Goal: Check status: Check status

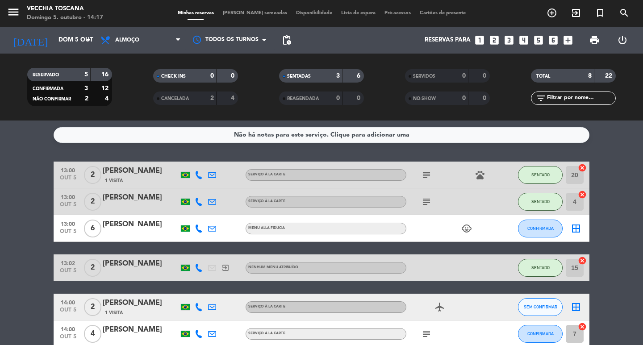
click at [625, 187] on bookings-row "13:00 [DATE] 2 [PERSON_NAME] 1 Visita Serviço à la carte subject pets SENTADO 2…" at bounding box center [321, 288] width 643 height 252
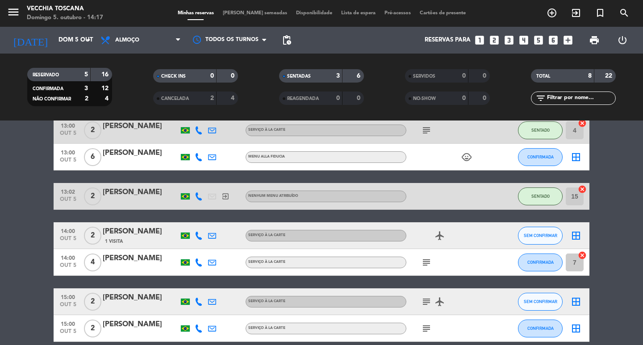
scroll to position [89, 0]
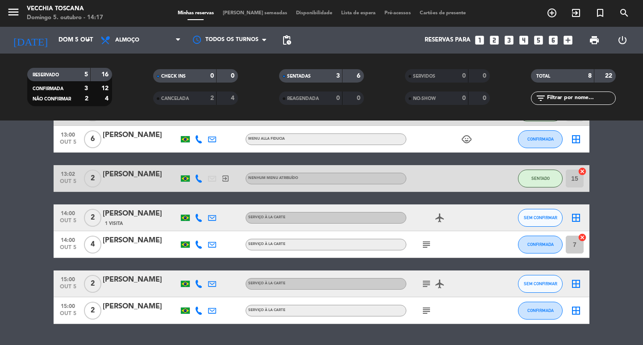
click at [426, 244] on icon "subject" at bounding box center [426, 244] width 11 height 11
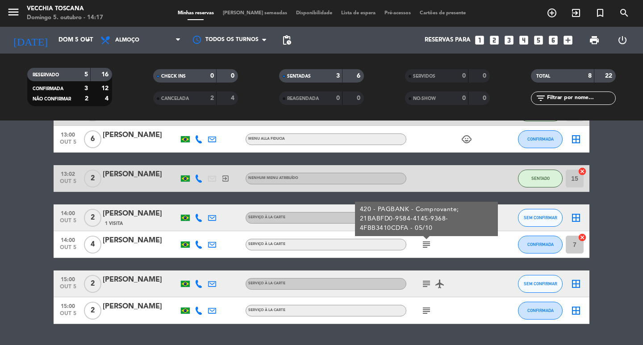
click at [426, 244] on icon "subject" at bounding box center [426, 244] width 11 height 11
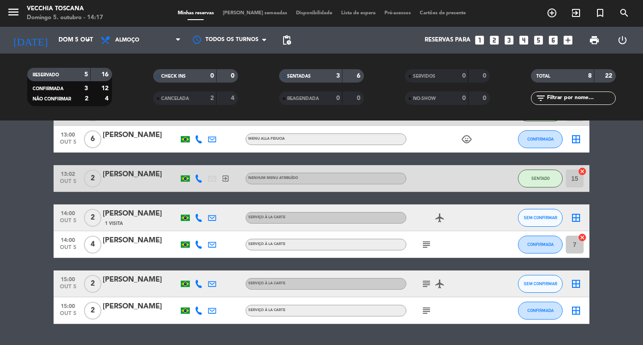
click at [429, 311] on icon "subject" at bounding box center [426, 311] width 11 height 11
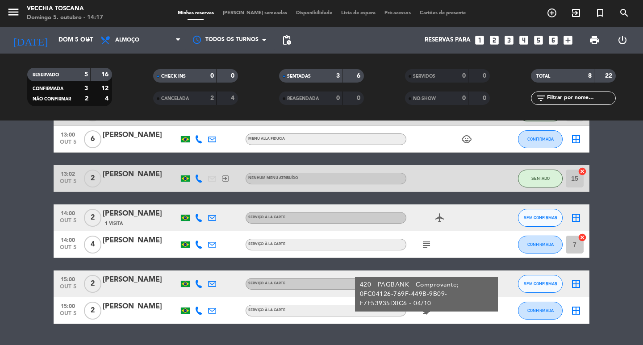
click at [429, 311] on icon "subject" at bounding box center [426, 311] width 11 height 11
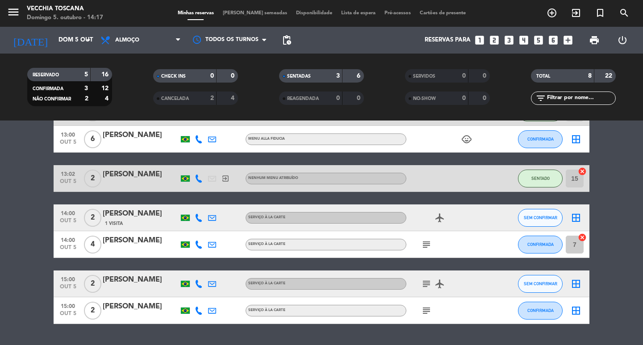
click at [425, 239] on div "subject" at bounding box center [447, 244] width 80 height 26
click at [424, 246] on icon "subject" at bounding box center [426, 244] width 11 height 11
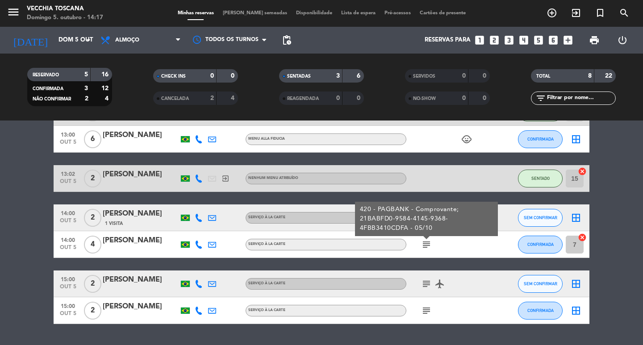
click at [424, 246] on icon "subject" at bounding box center [426, 244] width 11 height 11
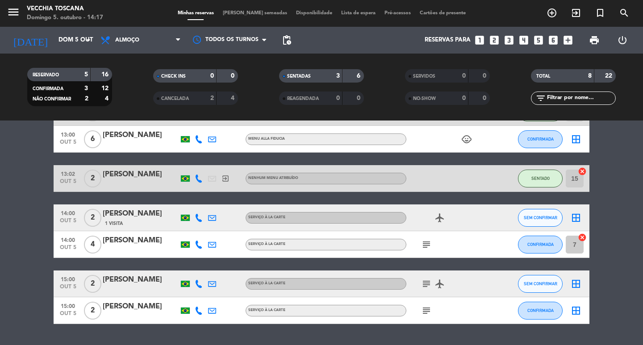
click at [424, 246] on icon "subject" at bounding box center [426, 244] width 11 height 11
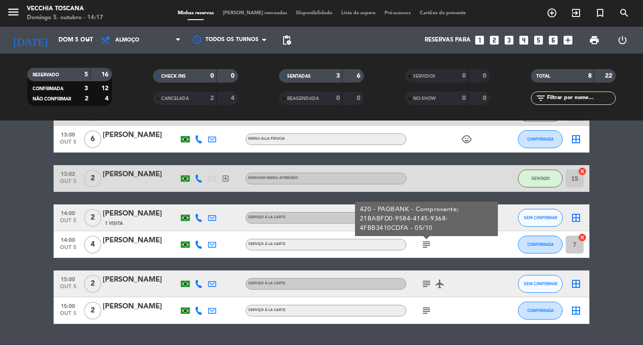
click at [291, 203] on div "13:00 [DATE] 2 [PERSON_NAME] 1 Visita Serviço à la carte subject pets SENTADO 2…" at bounding box center [322, 198] width 536 height 252
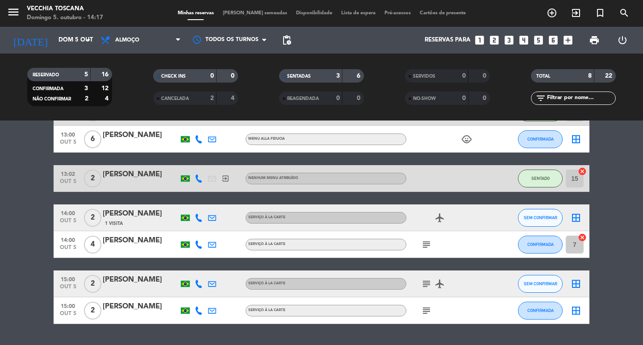
click at [617, 288] on bookings-row "13:00 [DATE] 2 [PERSON_NAME] 1 Visita Serviço à la carte subject pets SENTADO 2…" at bounding box center [321, 198] width 643 height 252
click at [435, 281] on icon "airplanemode_active" at bounding box center [440, 284] width 11 height 11
click at [440, 222] on icon "airplanemode_active" at bounding box center [440, 218] width 11 height 11
click at [474, 269] on div "13:00 [DATE] 2 [PERSON_NAME] 1 Visita Serviço à la carte subject pets SENTADO 2…" at bounding box center [322, 198] width 536 height 252
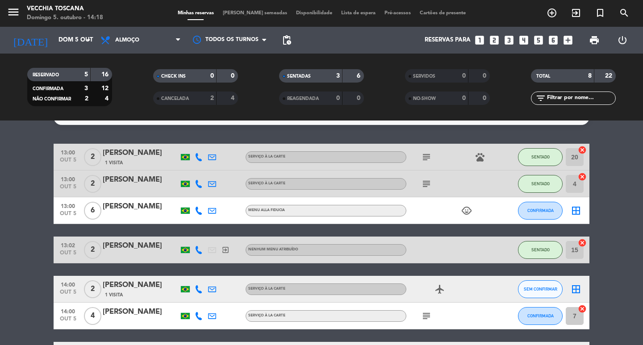
scroll to position [0, 0]
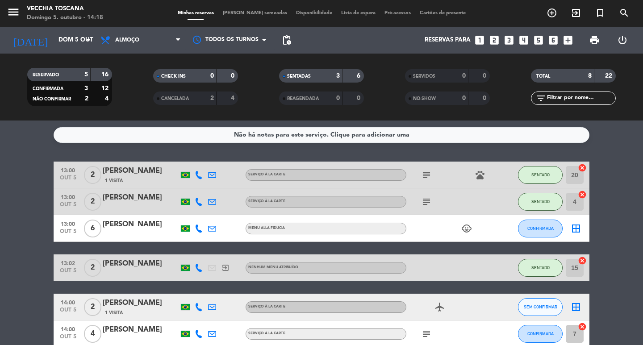
click at [423, 200] on icon "subject" at bounding box center [426, 202] width 11 height 11
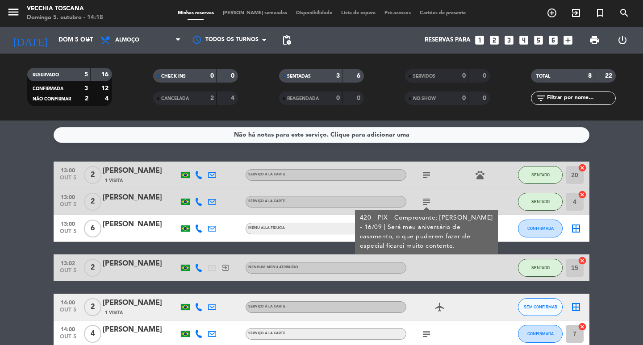
click at [29, 201] on bookings-row "13:00 [DATE] 2 [PERSON_NAME] 1 Visita Serviço à la carte subject pets SENTADO 2…" at bounding box center [321, 288] width 643 height 252
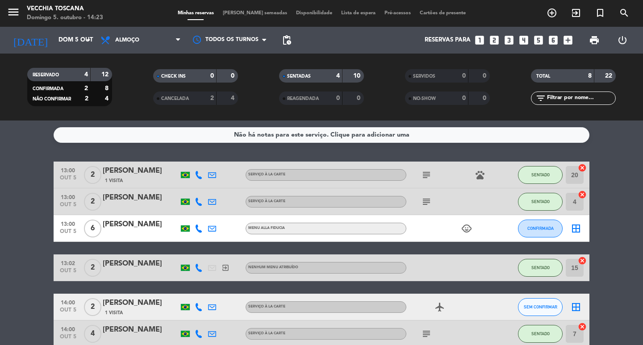
click at [427, 204] on icon "subject" at bounding box center [426, 202] width 11 height 11
